Goal: Information Seeking & Learning: Find specific fact

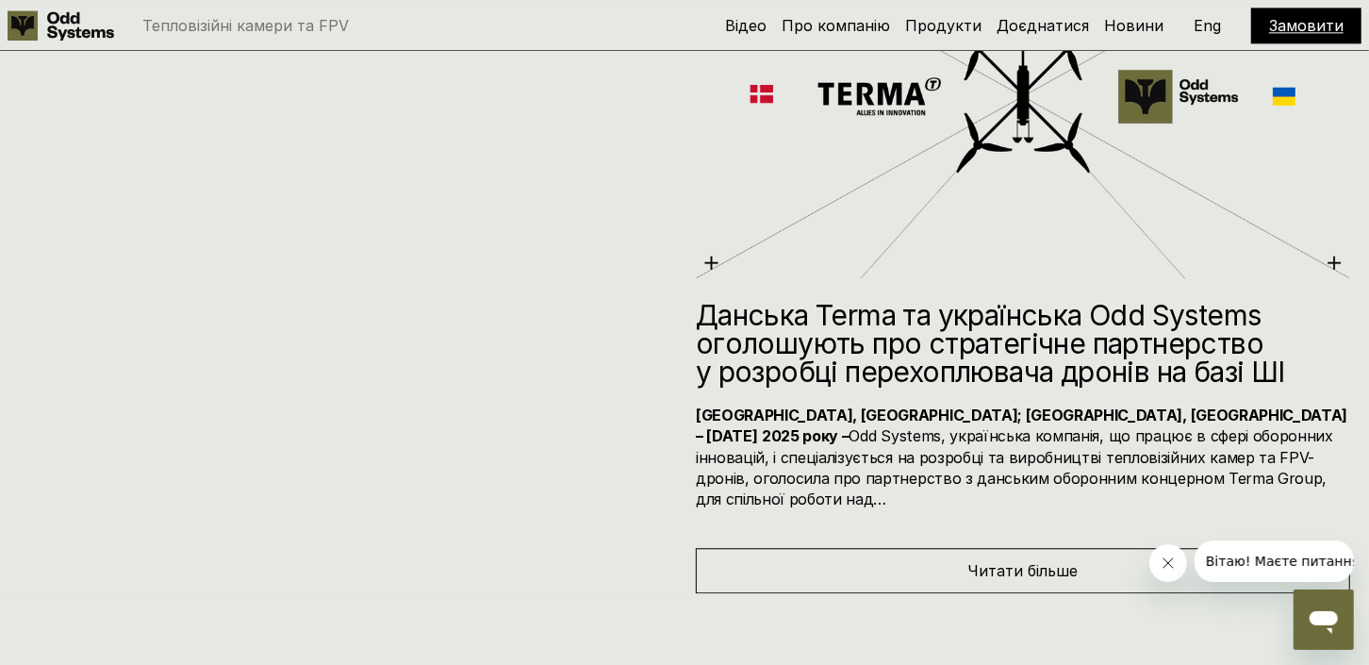
scroll to position [8265, 0]
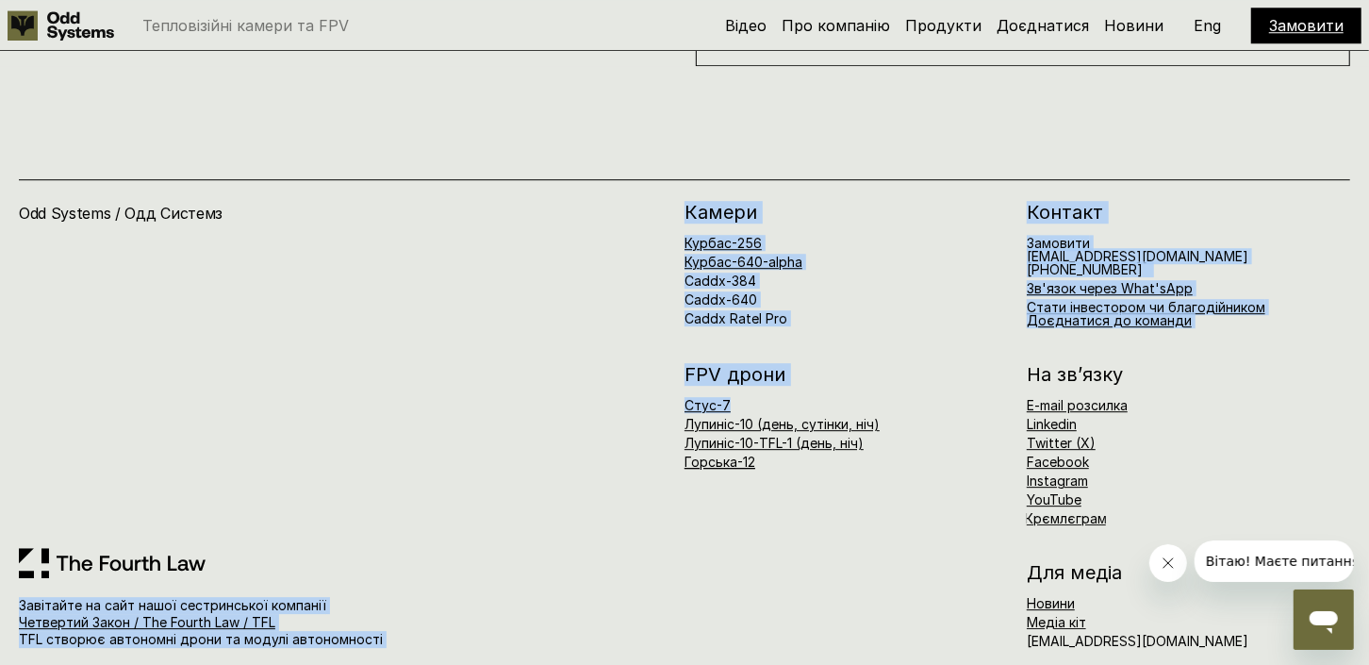
drag, startPoint x: 738, startPoint y: 379, endPoint x: 675, endPoint y: 386, distance: 63.5
click at [675, 386] on div "Odd Systems / Одд Системз Завітайте на сайт нашої сестринської компанії Четверт…" at bounding box center [684, 425] width 1331 height 445
click at [680, 388] on div "Odd Systems / Одд Системз" at bounding box center [351, 375] width 665 height 344
click at [680, 383] on div "Odd Systems / Одд Системз" at bounding box center [351, 375] width 665 height 344
drag, startPoint x: 681, startPoint y: 383, endPoint x: 731, endPoint y: 383, distance: 50.0
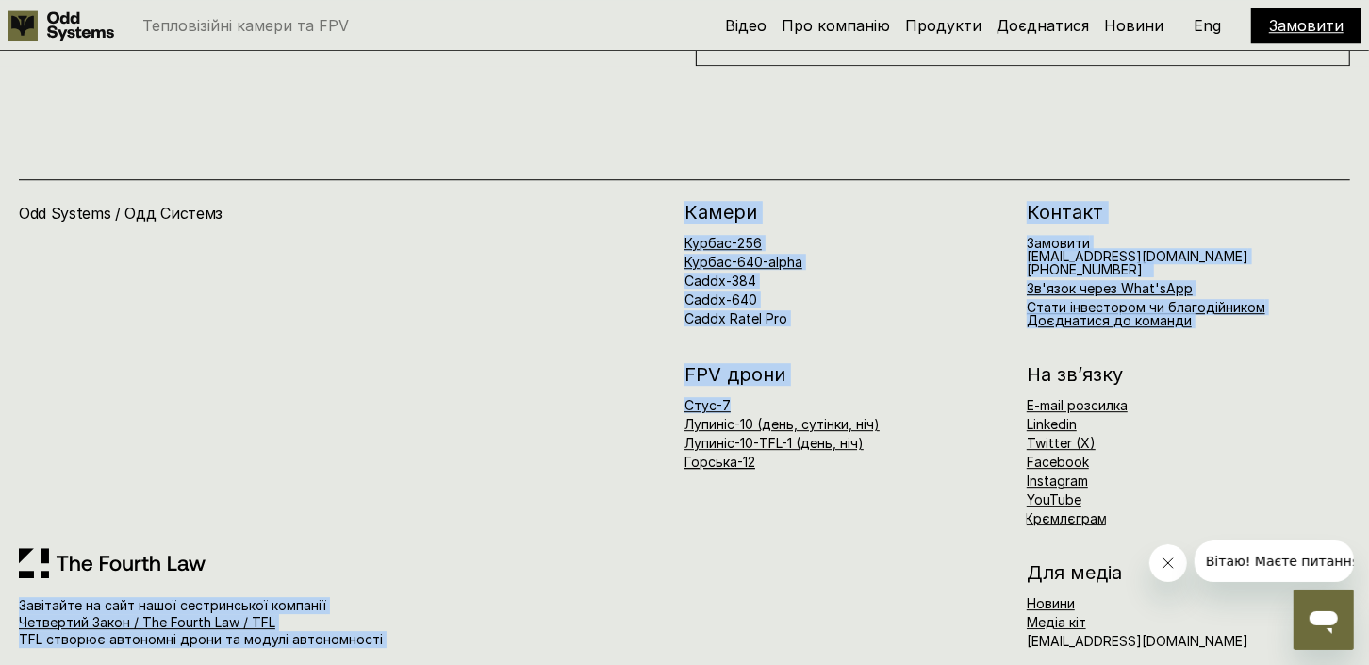
click at [731, 383] on div "Odd Systems / Одд Системз Завітайте на сайт нашої сестринської компанії Четверт…" at bounding box center [684, 425] width 1331 height 445
click at [732, 399] on p "Стус-7" at bounding box center [845, 405] width 323 height 13
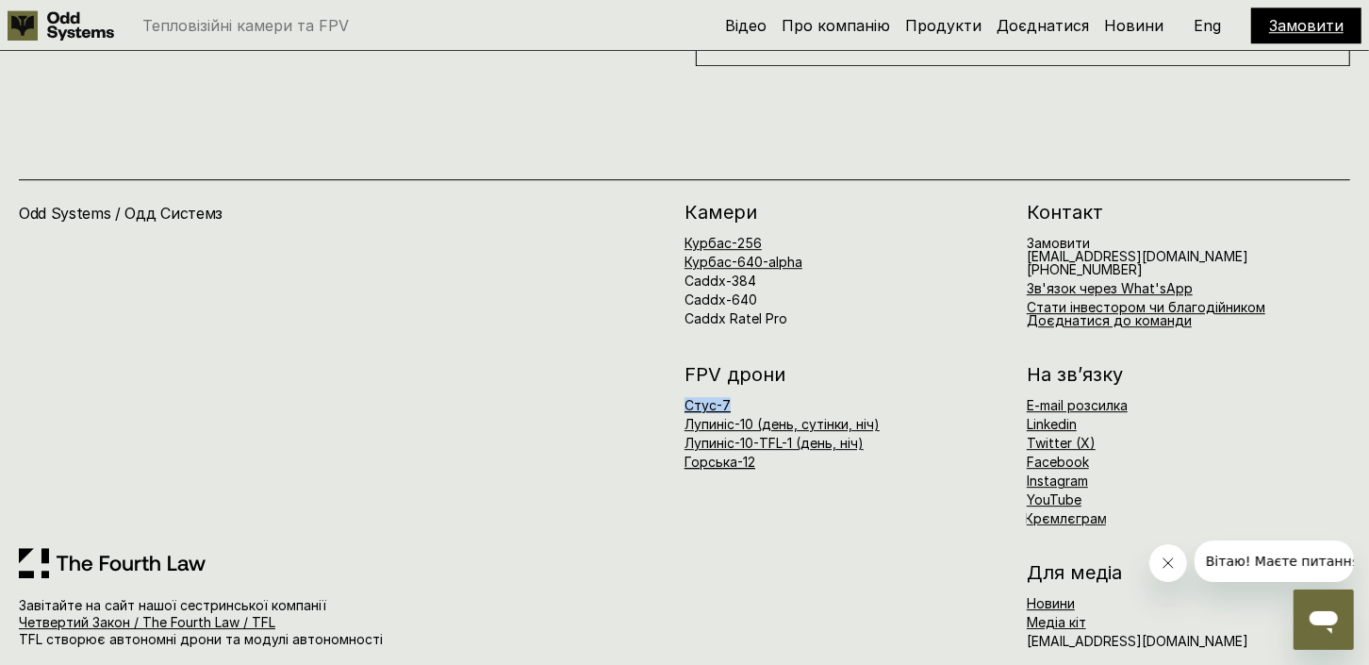
drag, startPoint x: 737, startPoint y: 382, endPoint x: 687, endPoint y: 385, distance: 50.0
click at [687, 399] on p "Стус-7" at bounding box center [845, 405] width 323 height 13
copy link "Стус-7"
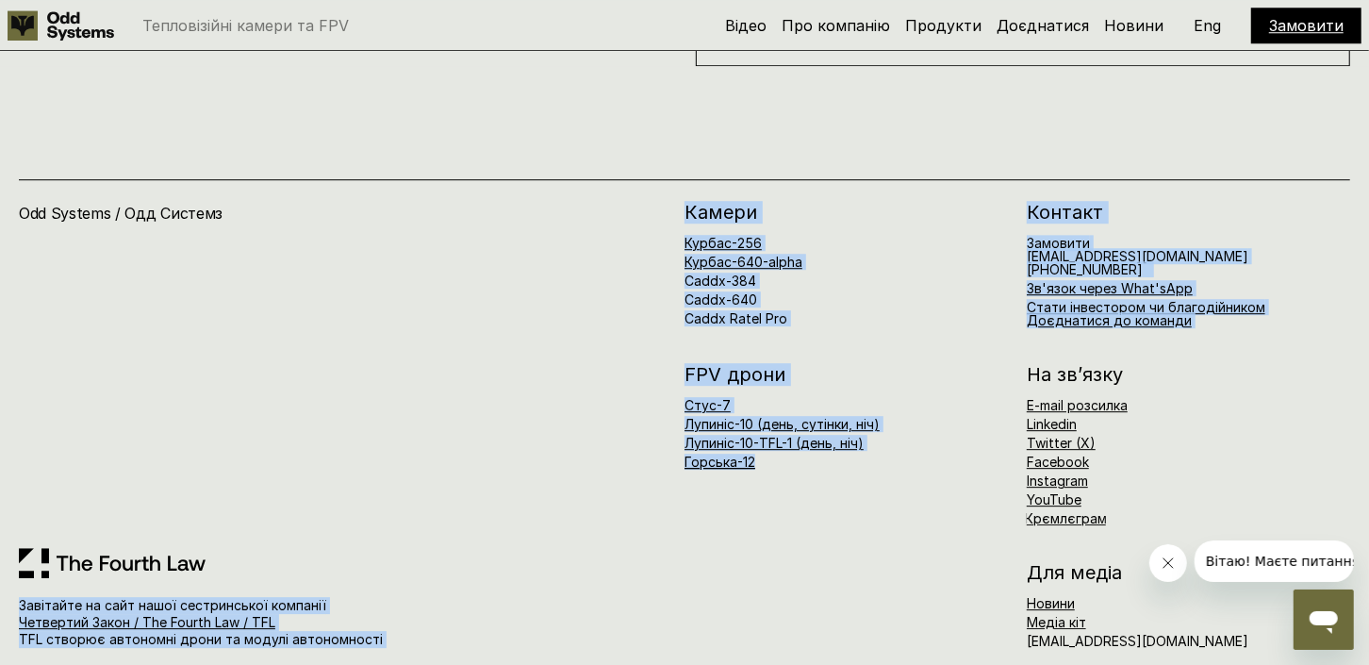
drag, startPoint x: 766, startPoint y: 445, endPoint x: 677, endPoint y: 451, distance: 89.7
click at [677, 451] on div "Odd Systems / Одд Системз Завітайте на сайт нашої сестринської компанії Четверт…" at bounding box center [684, 425] width 1331 height 445
click at [831, 464] on div "FPV дрони [PERSON_NAME]-7 [PERSON_NAME]-10 (день, сутінки, ніч) [PERSON_NAME]-1…" at bounding box center [1016, 445] width 665 height 160
click at [796, 457] on div "FPV дрони [PERSON_NAME]-7 [PERSON_NAME]-10 (день, сутінки, ніч) [PERSON_NAME]-1…" at bounding box center [1016, 445] width 665 height 160
click at [759, 448] on div "FPV дрони [PERSON_NAME]-7 [PERSON_NAME]-10 (день, сутінки, ніч) [PERSON_NAME]-1…" at bounding box center [1016, 445] width 665 height 160
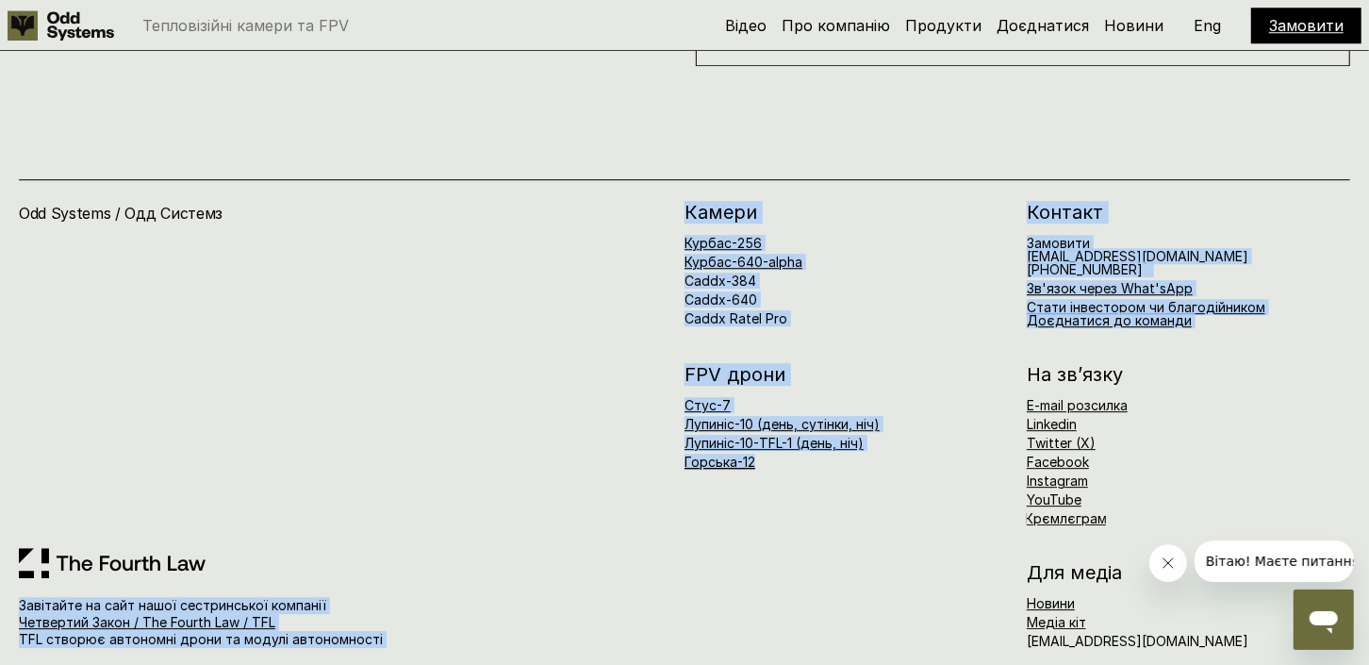
click at [759, 448] on div "FPV дрони [PERSON_NAME]-7 [PERSON_NAME]-10 (день, сутінки, ніч) [PERSON_NAME]-1…" at bounding box center [1016, 445] width 665 height 160
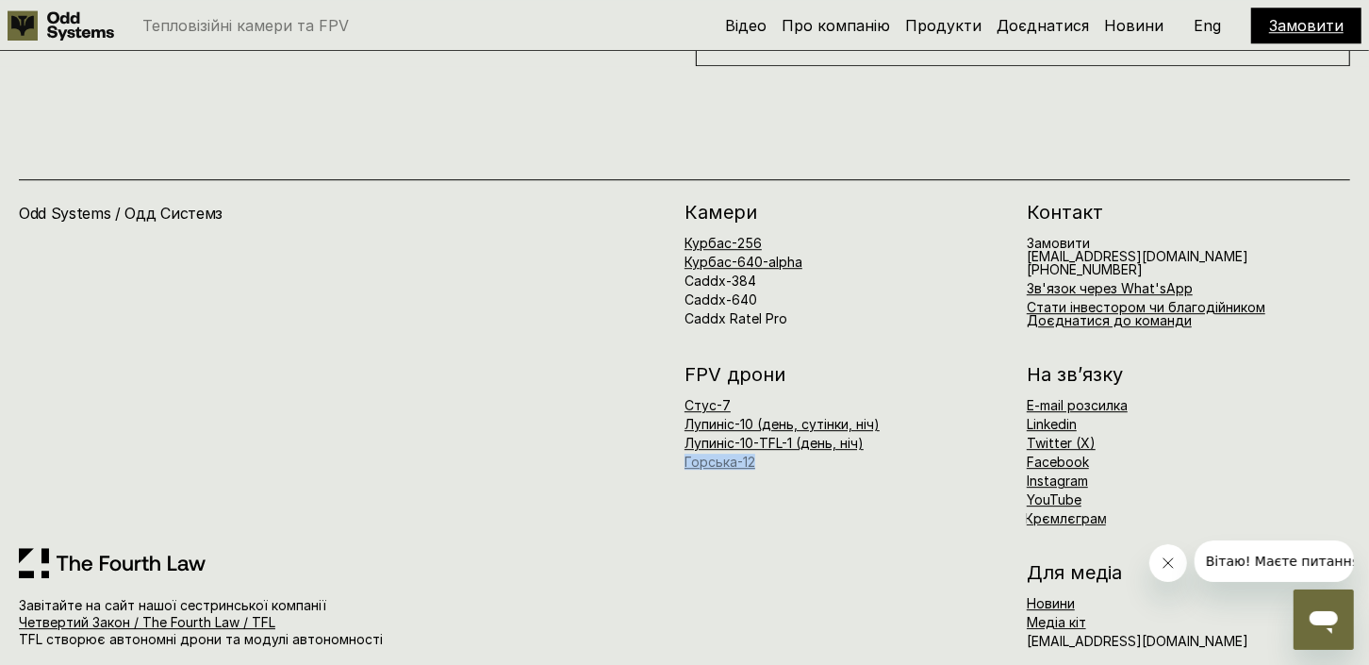
drag, startPoint x: 761, startPoint y: 448, endPoint x: 686, endPoint y: 448, distance: 74.5
click at [686, 448] on div "FPV дрони [PERSON_NAME]-7 [PERSON_NAME]-10 (день, сутінки, ніч) [PERSON_NAME]-1…" at bounding box center [1016, 445] width 665 height 160
copy link "Горська-12"
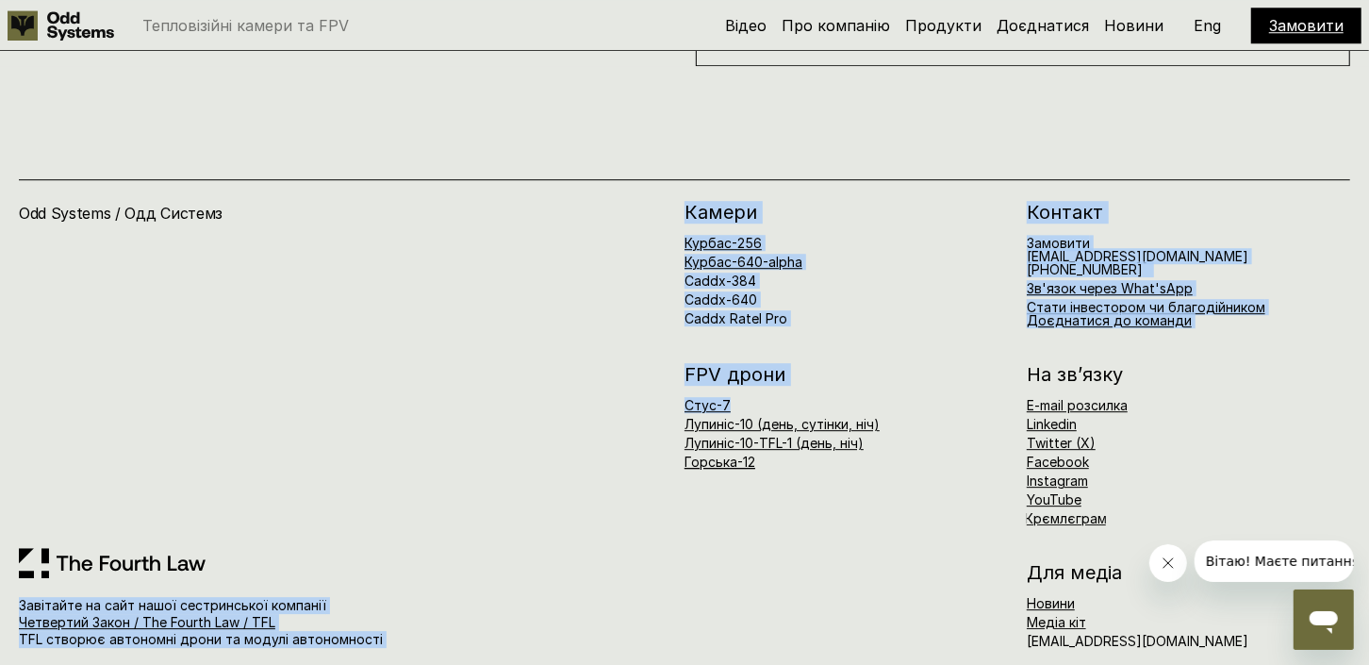
drag, startPoint x: 753, startPoint y: 375, endPoint x: 681, endPoint y: 377, distance: 71.7
click at [681, 377] on div "Odd Systems / Одд Системз Завітайте на сайт нашої сестринської компанії Четверт…" at bounding box center [684, 425] width 1331 height 445
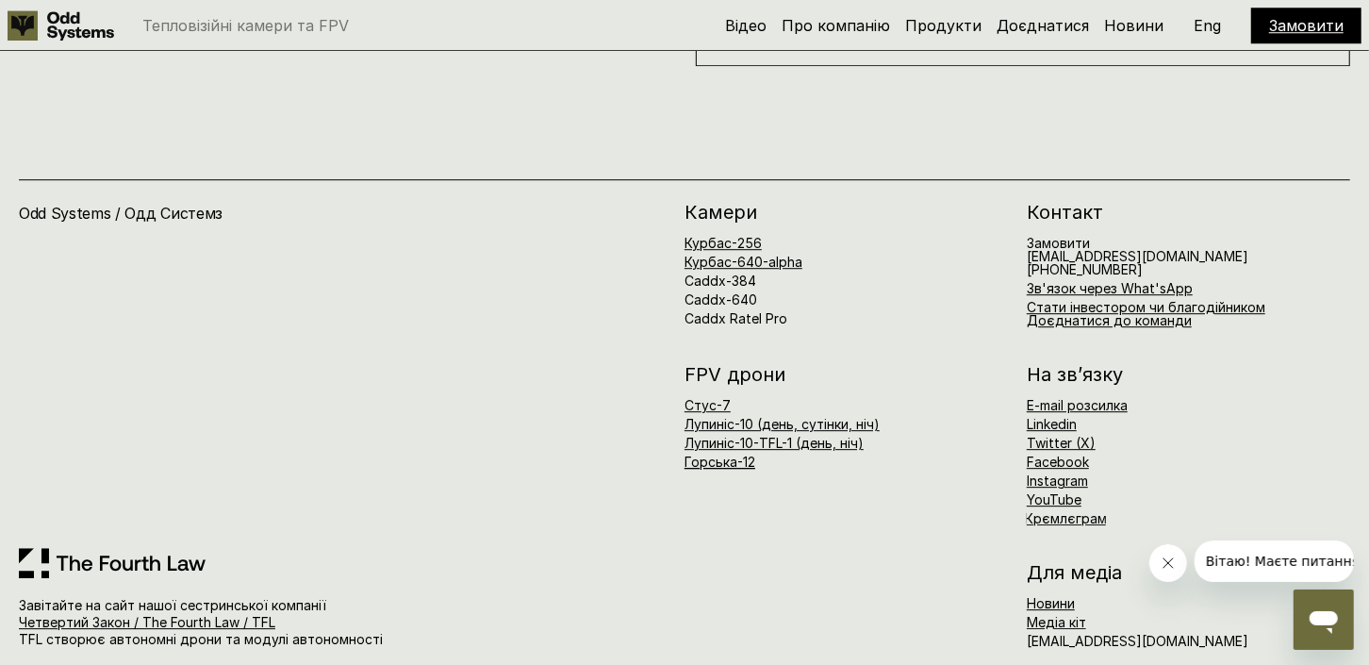
click at [794, 501] on div "FPV дрони [PERSON_NAME]-7 [PERSON_NAME]-10 (день, сутінки, ніч) [PERSON_NAME]-1…" at bounding box center [1016, 445] width 665 height 160
drag, startPoint x: 738, startPoint y: 382, endPoint x: 686, endPoint y: 388, distance: 52.3
click at [686, 399] on p "Стус-7" at bounding box center [845, 405] width 323 height 13
copy link "Стус-7"
